Goal: Task Accomplishment & Management: Manage account settings

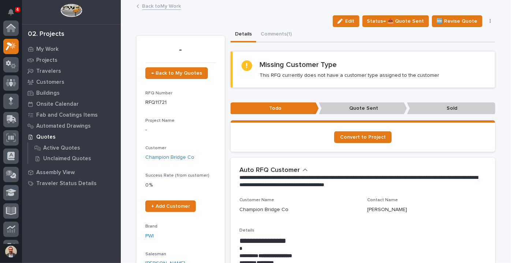
scroll to position [4, 0]
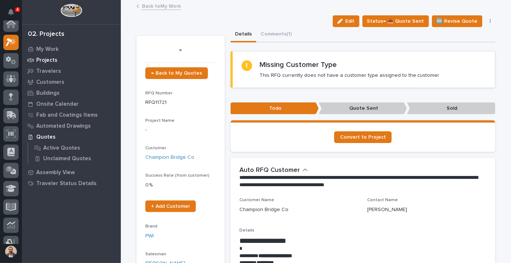
click at [50, 58] on p "Projects" at bounding box center [46, 60] width 21 height 7
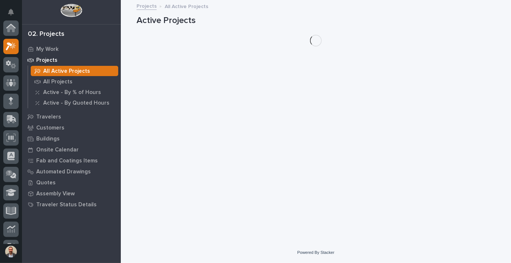
scroll to position [18, 0]
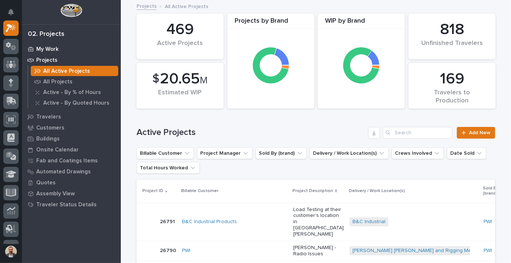
click at [45, 47] on p "My Work" at bounding box center [47, 49] width 22 height 7
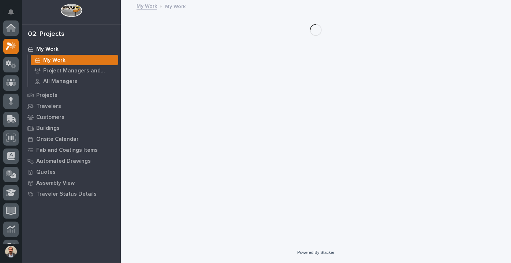
scroll to position [18, 0]
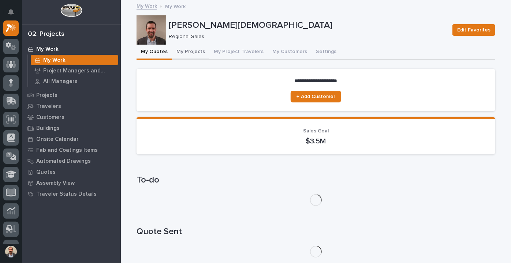
click at [192, 58] on button "My Projects" at bounding box center [190, 52] width 37 height 15
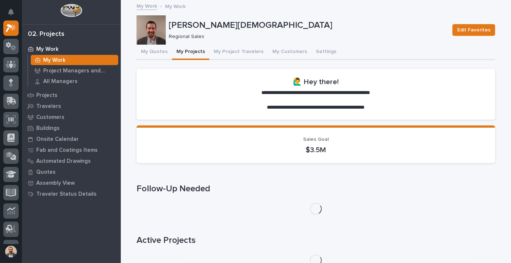
click at [190, 53] on button "My Projects" at bounding box center [190, 52] width 37 height 15
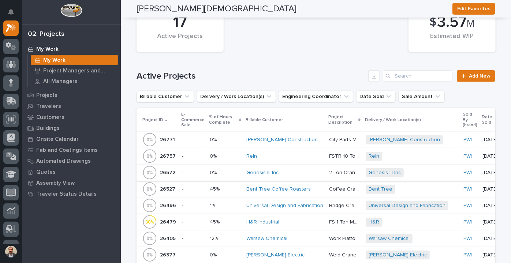
scroll to position [332, 0]
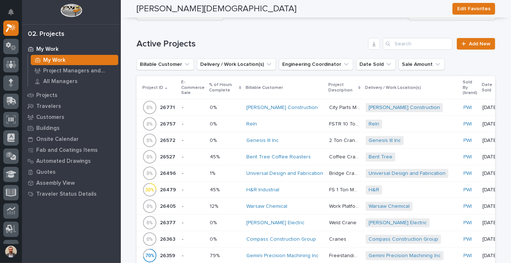
click at [287, 116] on td "Reln" at bounding box center [285, 124] width 83 height 16
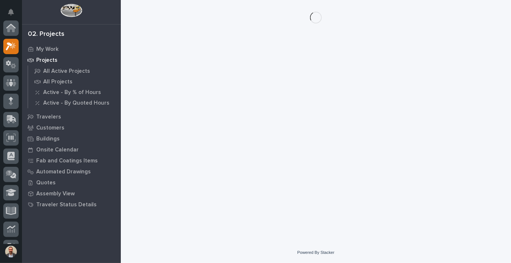
scroll to position [18, 0]
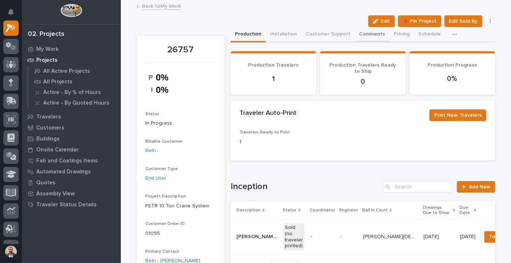
click at [366, 34] on button "Comments" at bounding box center [372, 34] width 35 height 15
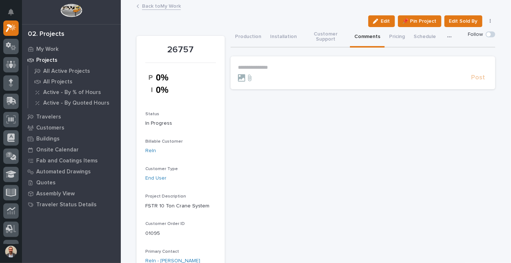
click at [260, 64] on p "**********" at bounding box center [363, 67] width 250 height 6
click at [265, 75] on span "[PERSON_NAME]" at bounding box center [258, 72] width 41 height 5
click at [288, 65] on p "**********" at bounding box center [363, 67] width 250 height 7
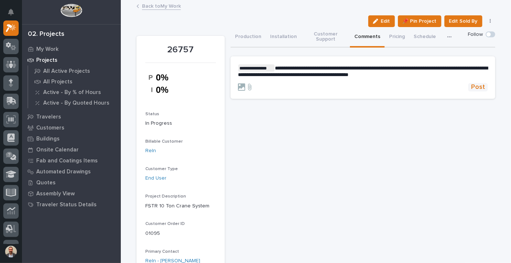
click at [483, 84] on button "Post" at bounding box center [478, 87] width 20 height 8
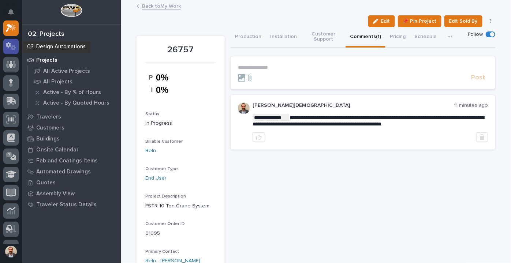
click at [12, 45] on icon at bounding box center [13, 47] width 5 height 5
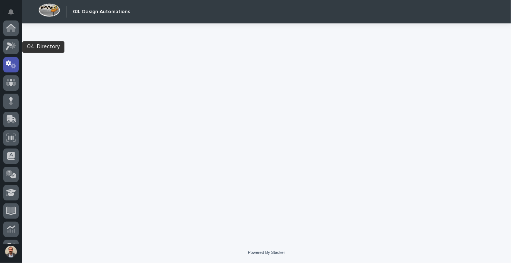
scroll to position [37, 0]
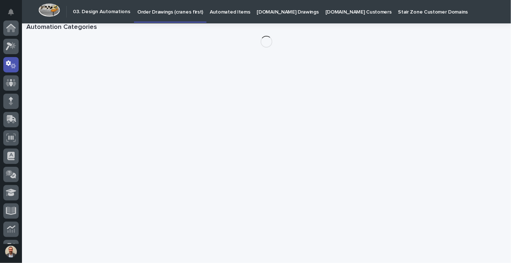
scroll to position [37, 0]
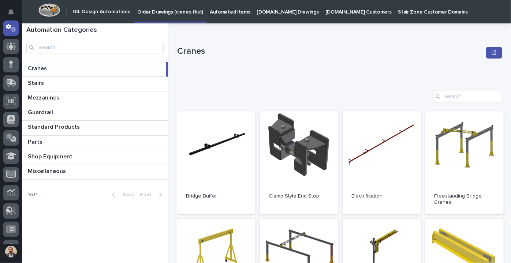
click at [47, 70] on p "Cranes" at bounding box center [38, 68] width 21 height 8
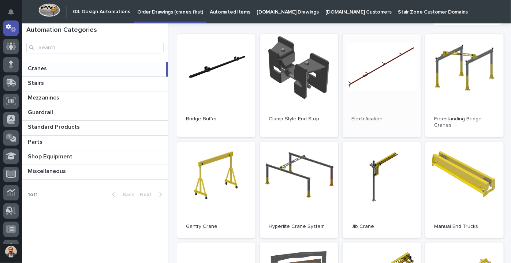
scroll to position [233, 0]
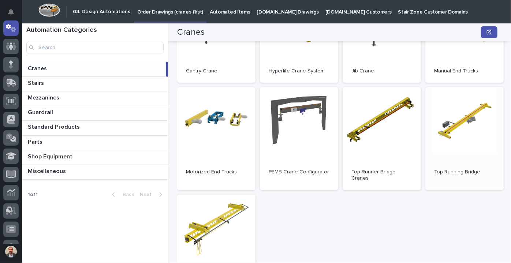
click at [464, 133] on link "Open" at bounding box center [464, 138] width 78 height 103
click at [472, 129] on link "Open" at bounding box center [464, 138] width 78 height 103
click at [461, 127] on link "Open" at bounding box center [464, 138] width 78 height 103
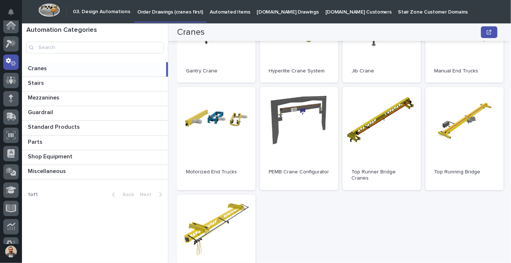
scroll to position [0, 0]
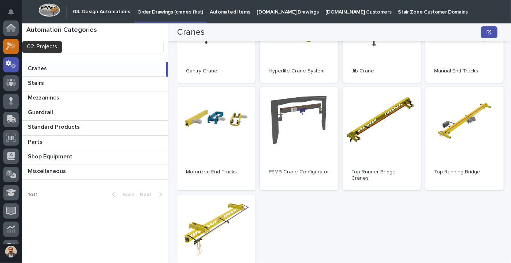
click at [12, 42] on icon at bounding box center [11, 46] width 11 height 8
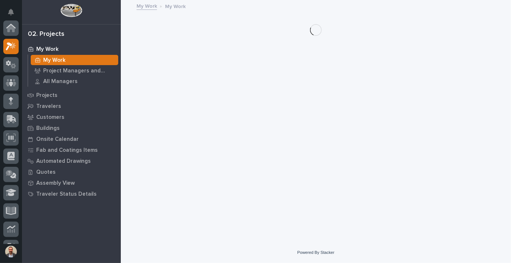
scroll to position [18, 0]
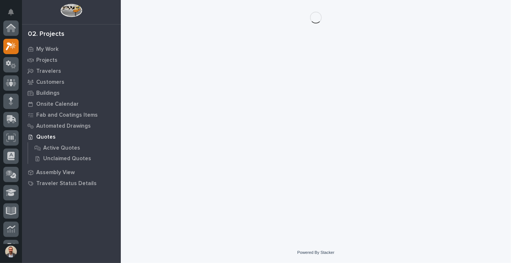
scroll to position [18, 0]
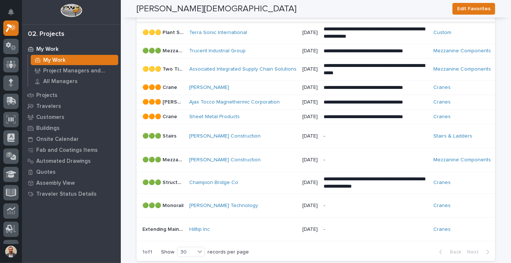
scroll to position [233, 0]
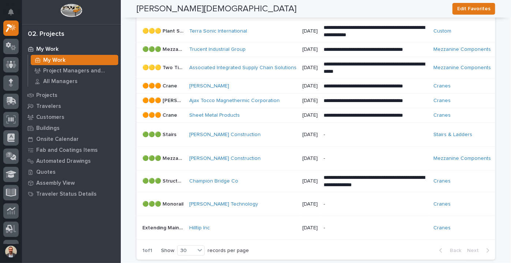
click at [345, 17] on p "**********" at bounding box center [376, 9] width 104 height 15
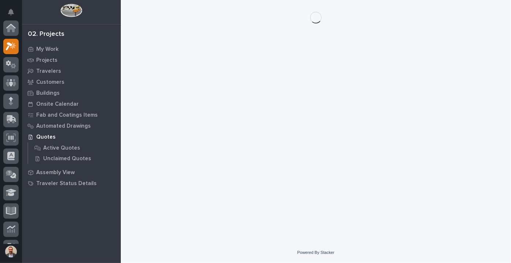
scroll to position [18, 0]
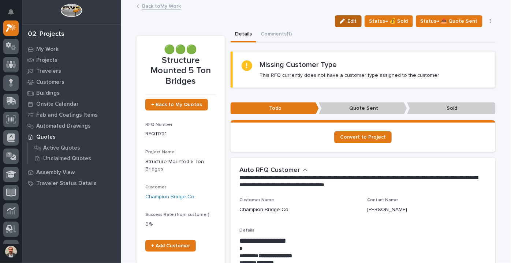
click at [354, 25] on button "Edit" at bounding box center [348, 21] width 27 height 12
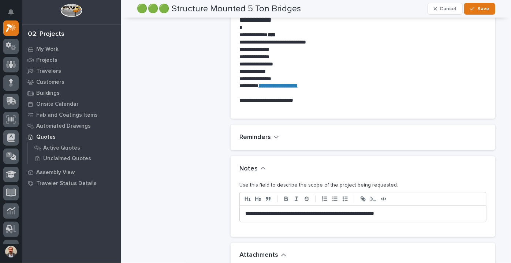
scroll to position [566, 0]
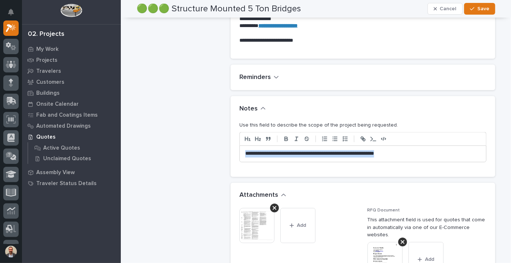
drag, startPoint x: 413, startPoint y: 153, endPoint x: 176, endPoint y: 146, distance: 237.4
click at [176, 146] on div "🟢🟢🟢 Structure Mounted 5 Ton Bridges ← Back to My Quotes RFQ Number RFQ11721 Pro…" at bounding box center [316, 9] width 359 height 1096
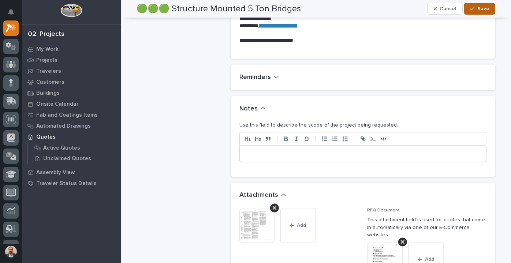
click at [475, 11] on button "Save" at bounding box center [479, 9] width 31 height 12
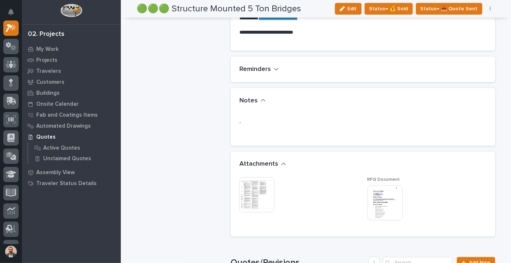
scroll to position [539, 0]
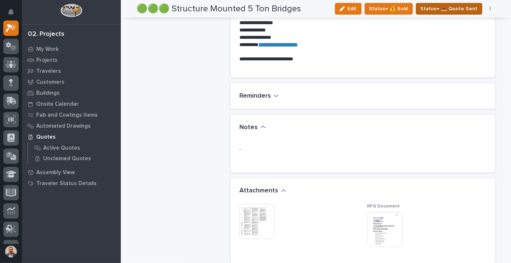
click at [446, 9] on span "Status→ 📤 Quote Sent" at bounding box center [449, 8] width 57 height 9
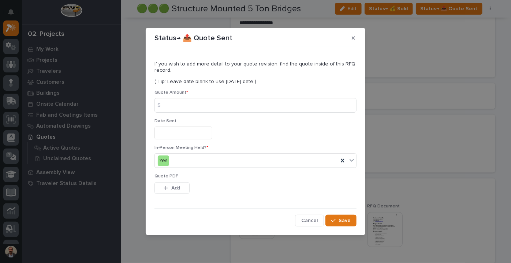
click at [471, 81] on div "Status→ 📤 Quote Sent If you wish to add more detail to your quote revision, fin…" at bounding box center [255, 131] width 511 height 263
click at [237, 100] on input at bounding box center [256, 105] width 202 height 15
type input "125799"
click at [191, 133] on input "text" at bounding box center [184, 133] width 58 height 13
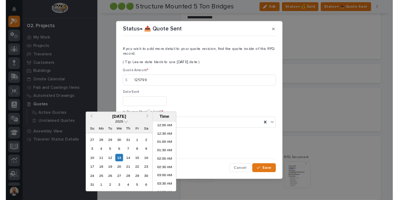
scroll to position [267, 0]
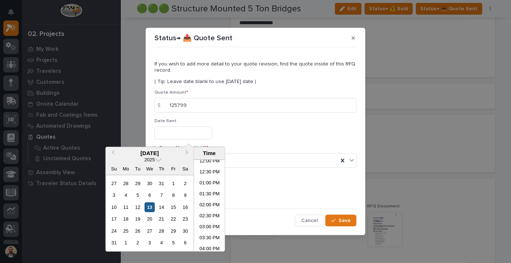
click at [147, 207] on div "13" at bounding box center [150, 207] width 10 height 10
type input "**********"
click at [252, 182] on div "This file cannot be opened Download File Add" at bounding box center [256, 189] width 202 height 15
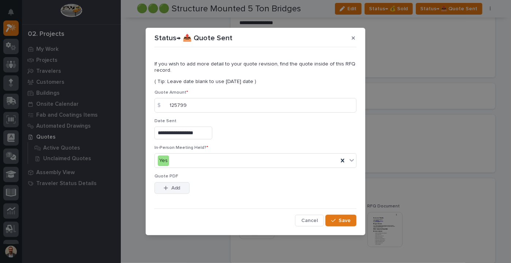
click at [175, 188] on span "Add" at bounding box center [175, 188] width 9 height 7
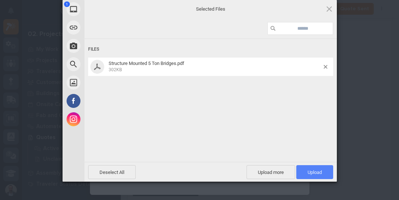
click at [315, 171] on span "Upload 1" at bounding box center [315, 171] width 14 height 5
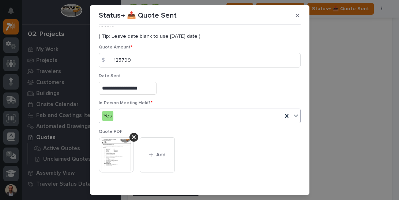
scroll to position [44, 0]
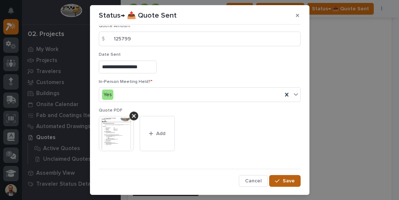
click at [283, 180] on span "Save" at bounding box center [289, 180] width 12 height 7
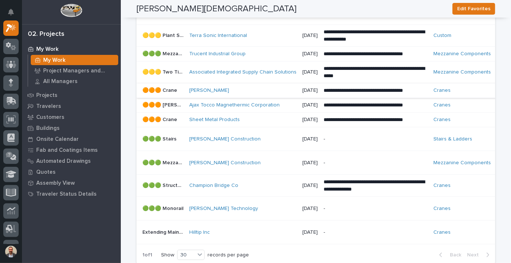
scroll to position [266, 0]
